Goal: Task Accomplishment & Management: Use online tool/utility

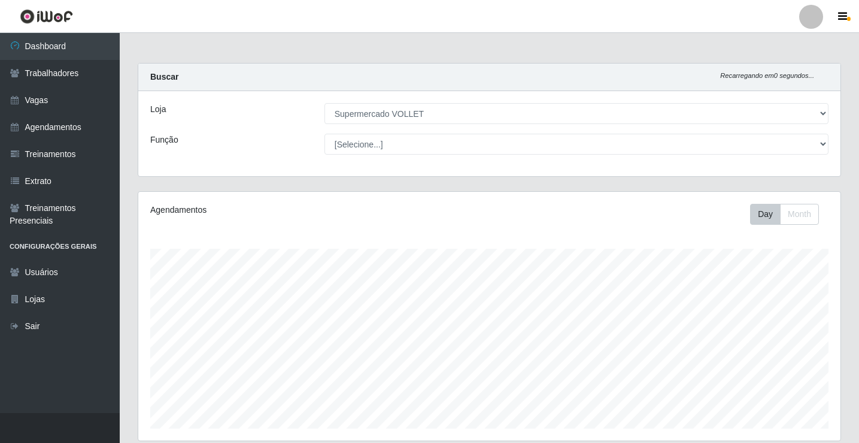
select select "72"
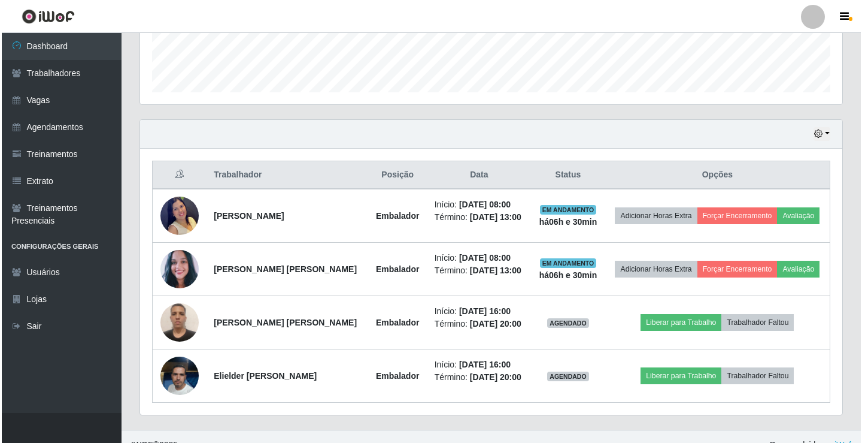
scroll to position [249, 702]
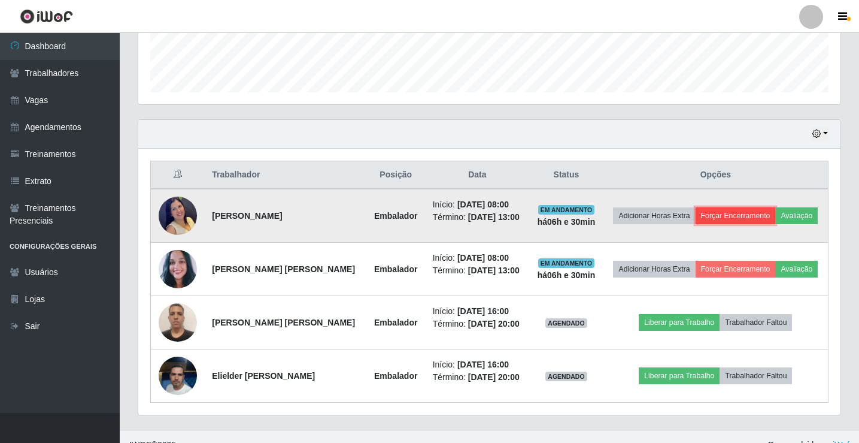
click at [734, 220] on button "Forçar Encerramento" at bounding box center [736, 215] width 80 height 17
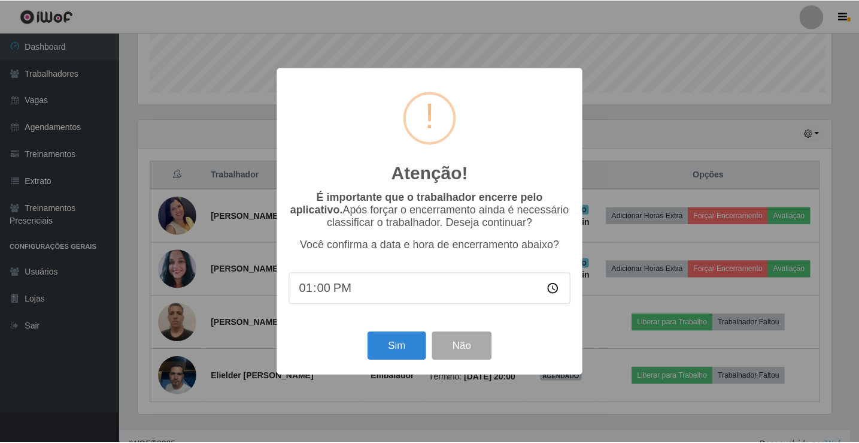
scroll to position [249, 697]
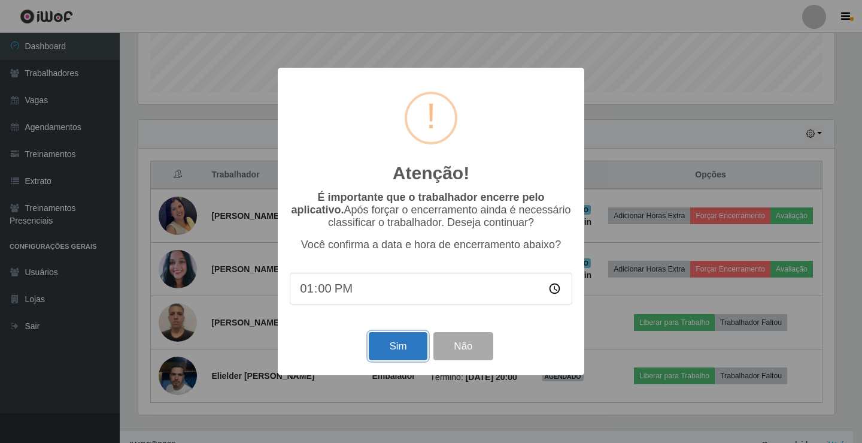
click at [381, 360] on button "Sim" at bounding box center [398, 346] width 58 height 28
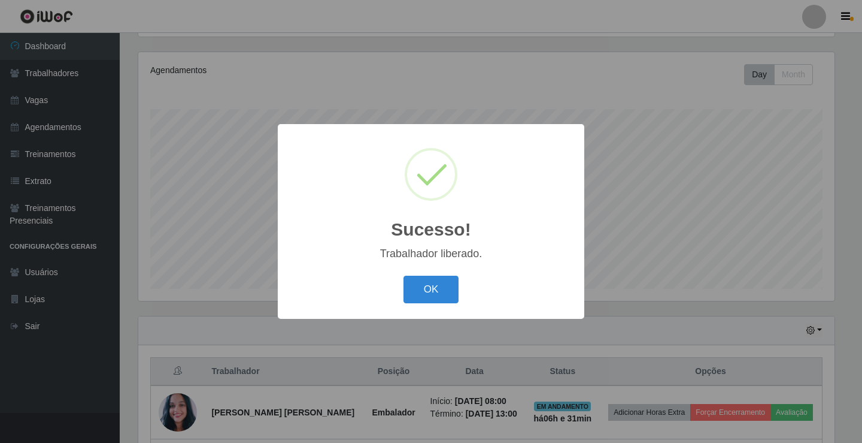
click at [459, 268] on div "Sucesso! × Trabalhador liberado. OK Cancel" at bounding box center [431, 221] width 307 height 194
click at [454, 272] on div "OK Cancel" at bounding box center [431, 289] width 283 height 34
click at [451, 279] on button "OK" at bounding box center [432, 289] width 56 height 28
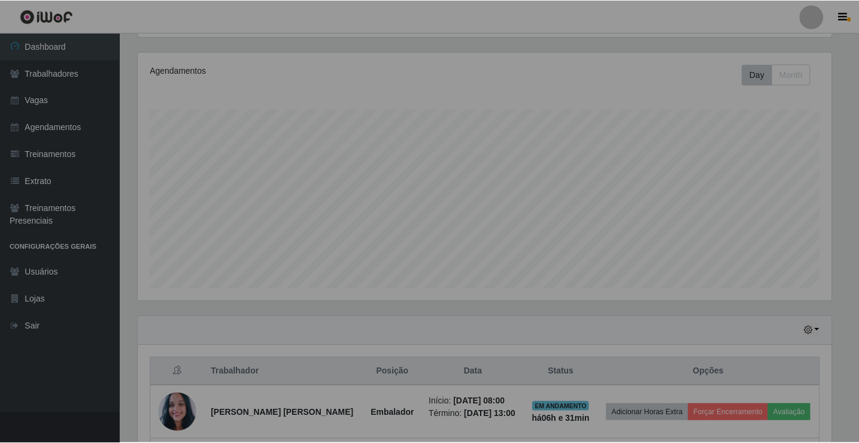
scroll to position [249, 702]
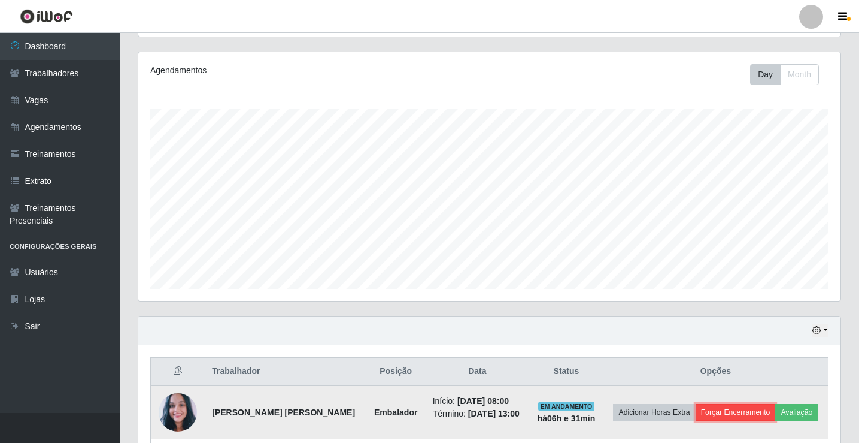
click at [719, 413] on button "Forçar Encerramento" at bounding box center [736, 412] width 80 height 17
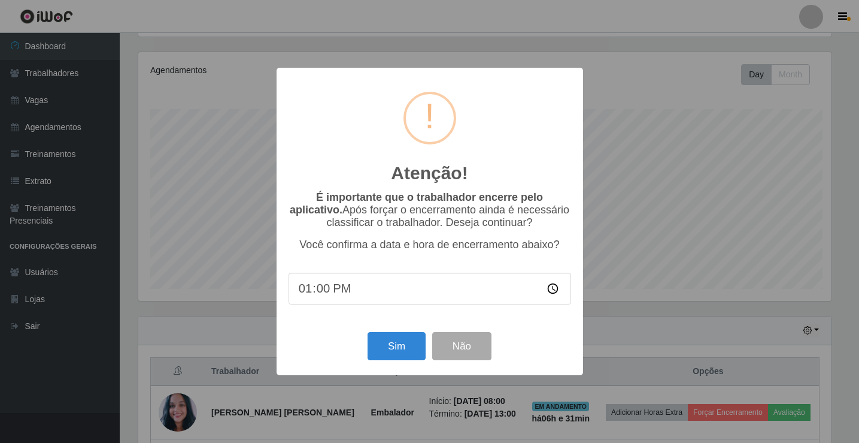
scroll to position [249, 697]
drag, startPoint x: 375, startPoint y: 338, endPoint x: 399, endPoint y: 338, distance: 24.6
click at [399, 338] on div "Sim Não" at bounding box center [431, 346] width 283 height 34
click at [401, 341] on button "Sim" at bounding box center [398, 346] width 58 height 28
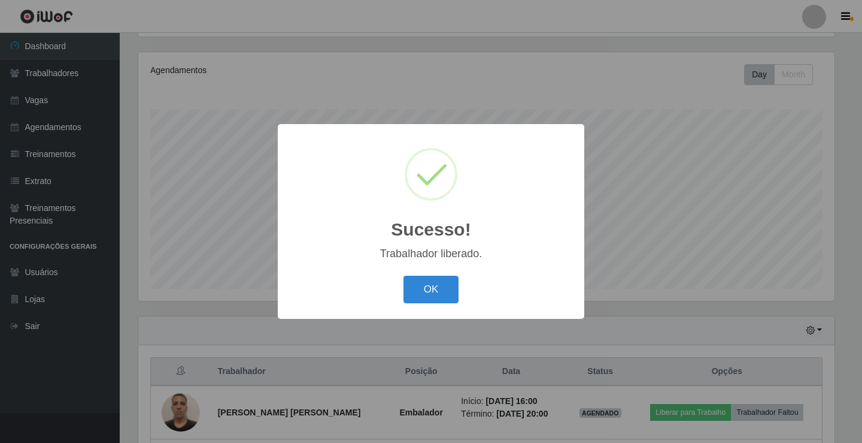
click at [398, 284] on div "OK Cancel" at bounding box center [431, 289] width 283 height 34
click at [419, 296] on button "OK" at bounding box center [432, 289] width 56 height 28
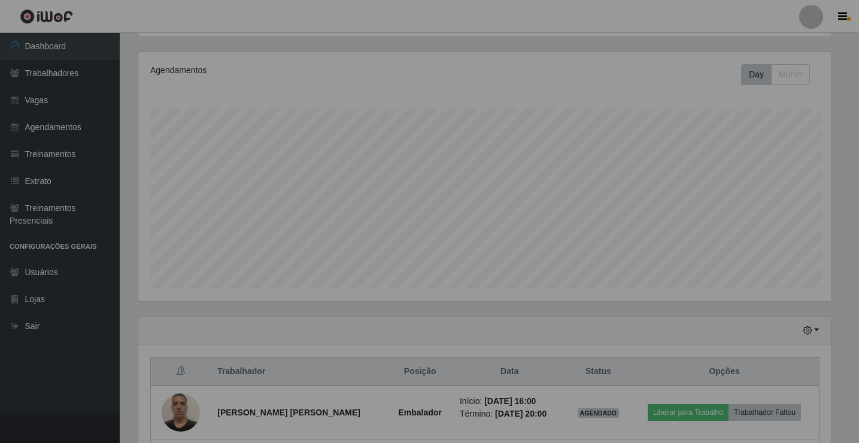
scroll to position [249, 702]
